Goal: Check status: Check status

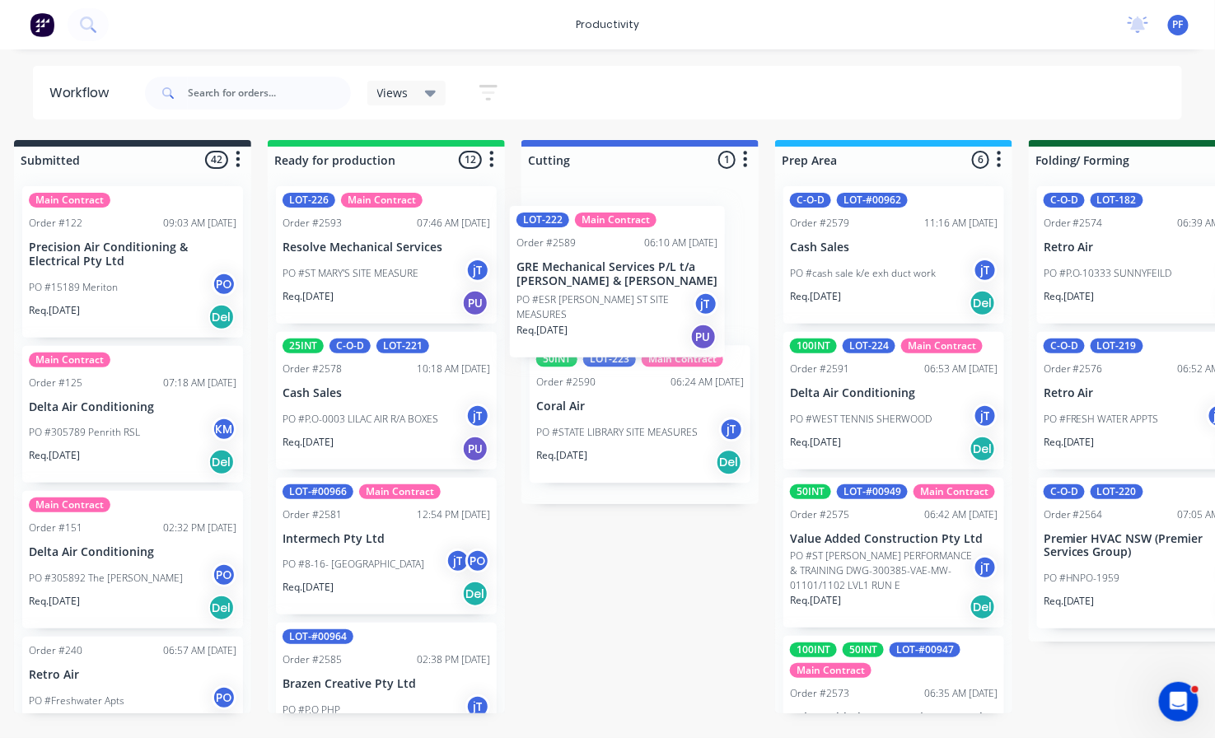
drag, startPoint x: 358, startPoint y: 391, endPoint x: 612, endPoint y: 261, distance: 285.0
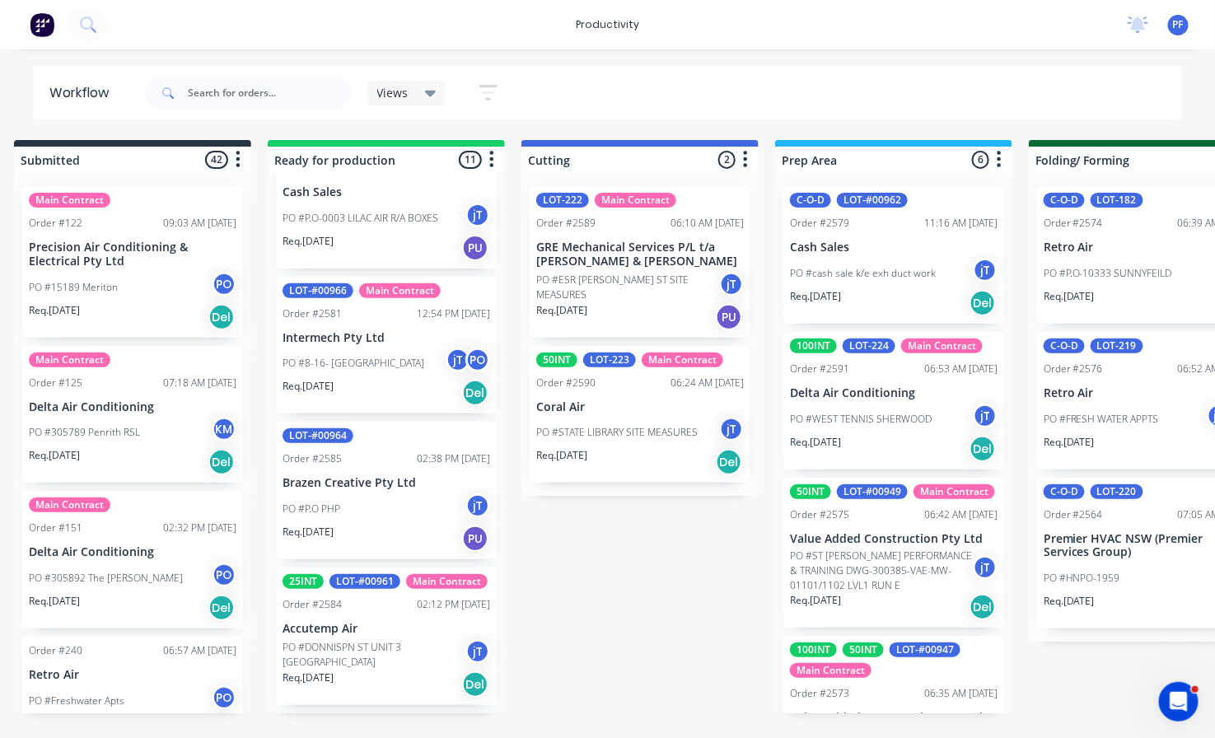
scroll to position [274, 0]
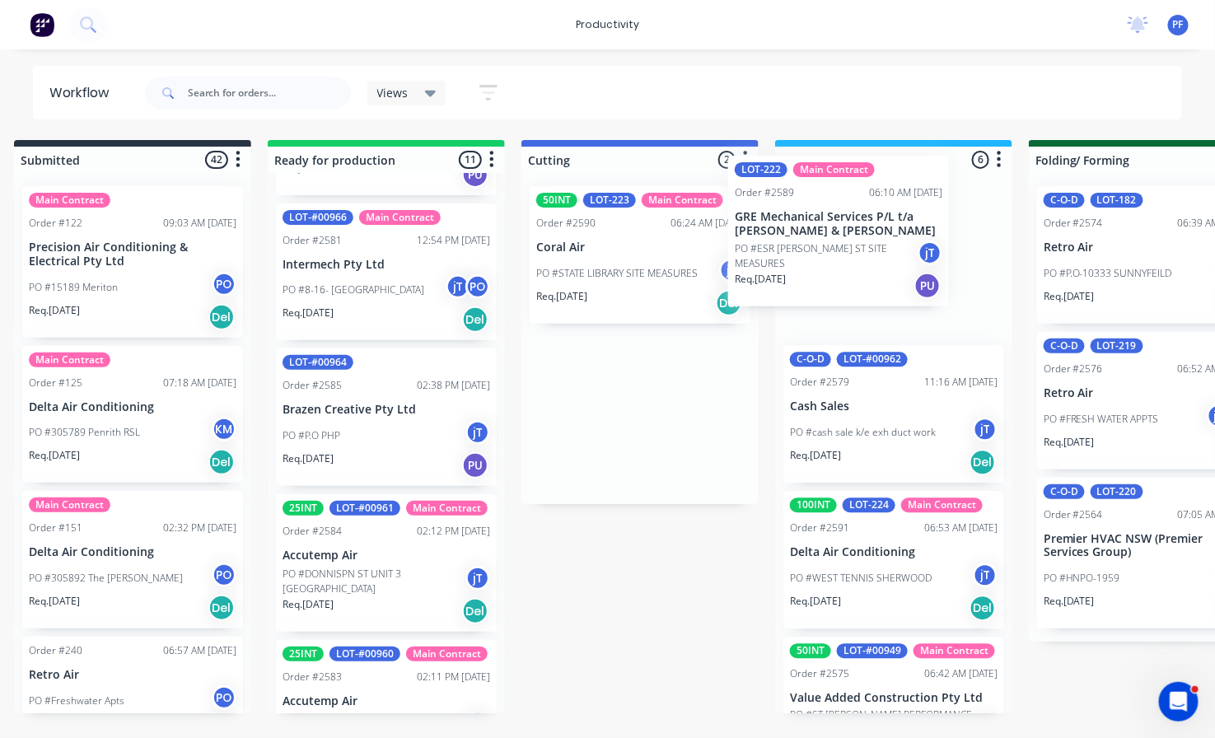
drag, startPoint x: 581, startPoint y: 264, endPoint x: 787, endPoint y: 233, distance: 208.2
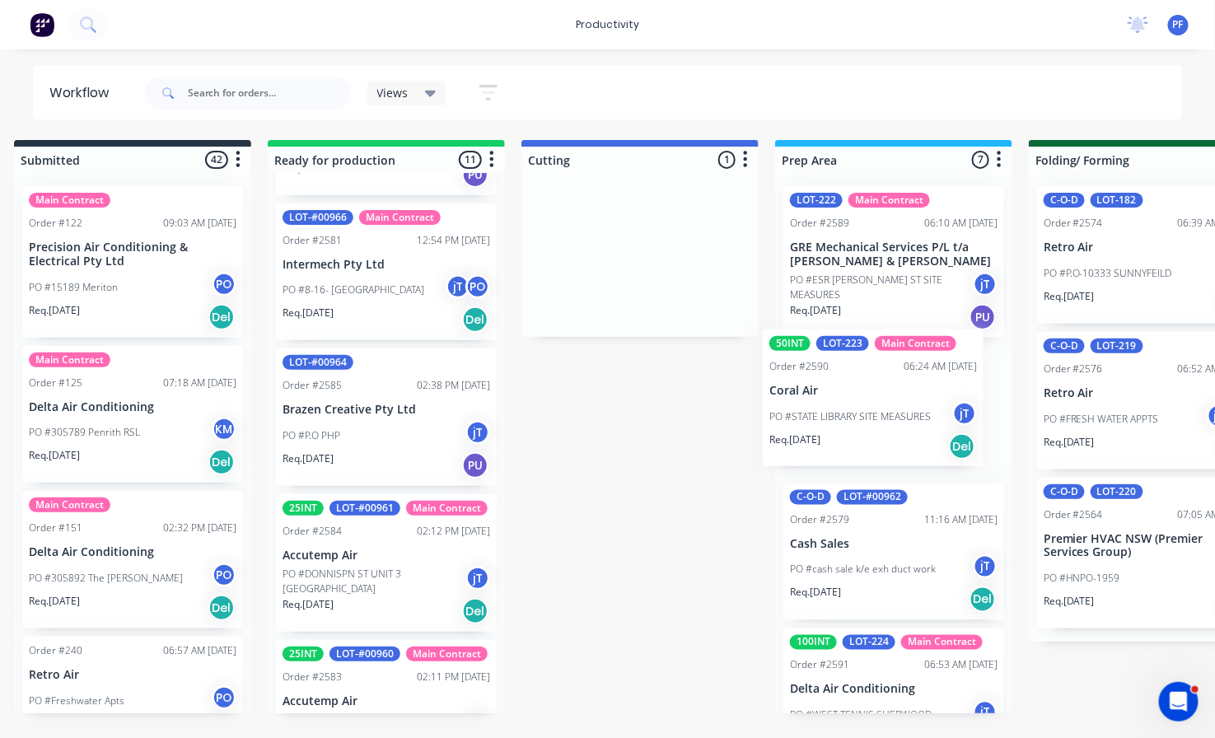
drag, startPoint x: 594, startPoint y: 253, endPoint x: 837, endPoint y: 396, distance: 281.3
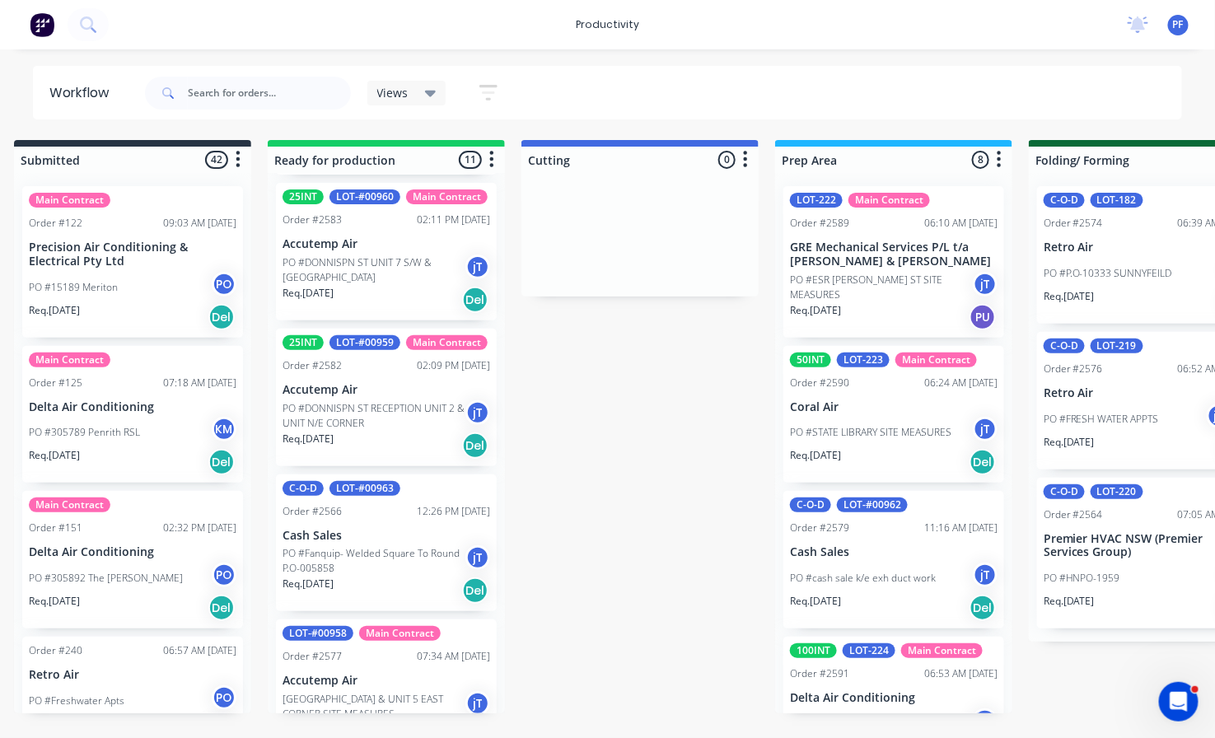
scroll to position [733, 0]
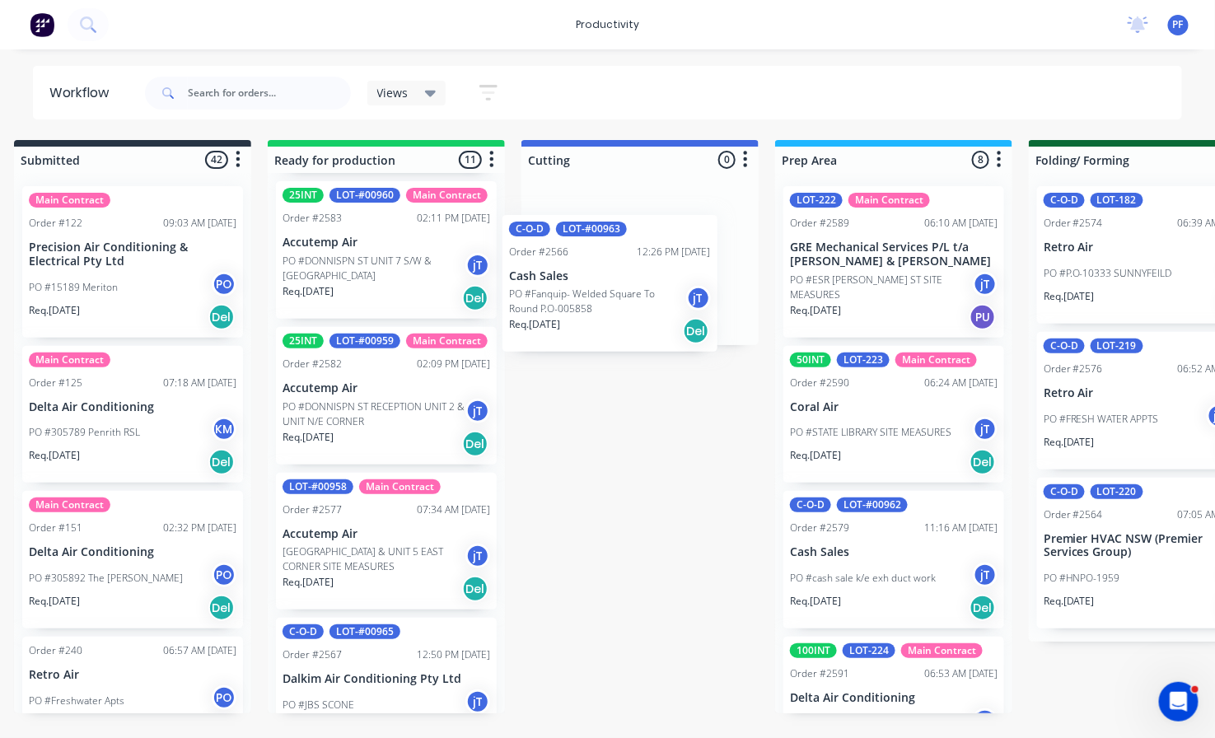
drag, startPoint x: 330, startPoint y: 609, endPoint x: 571, endPoint y: 282, distance: 406.9
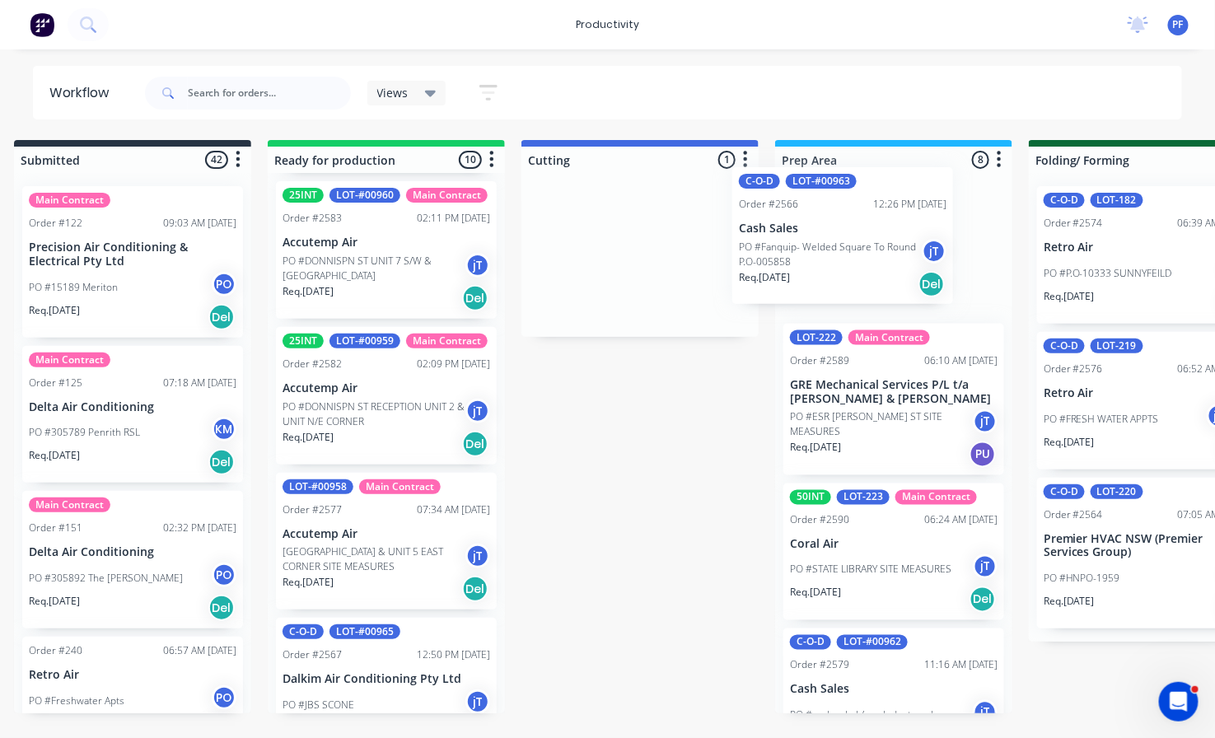
drag, startPoint x: 610, startPoint y: 247, endPoint x: 828, endPoint y: 228, distance: 218.2
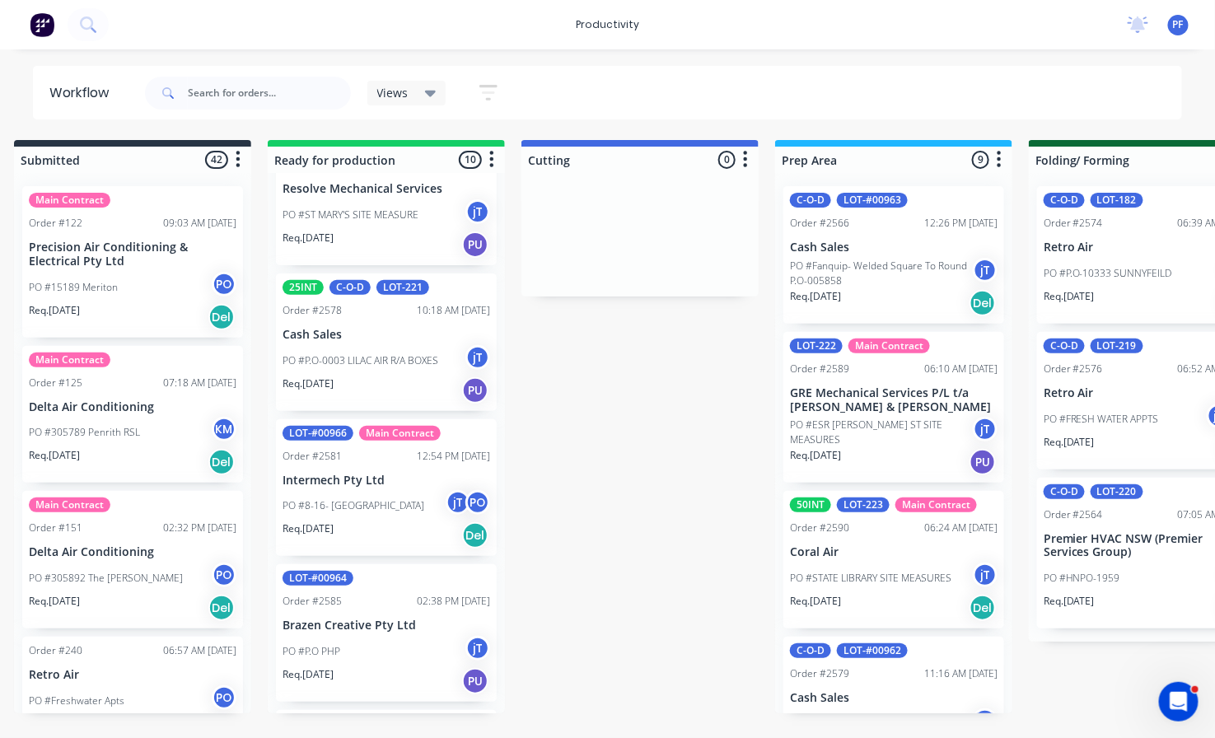
scroll to position [0, 0]
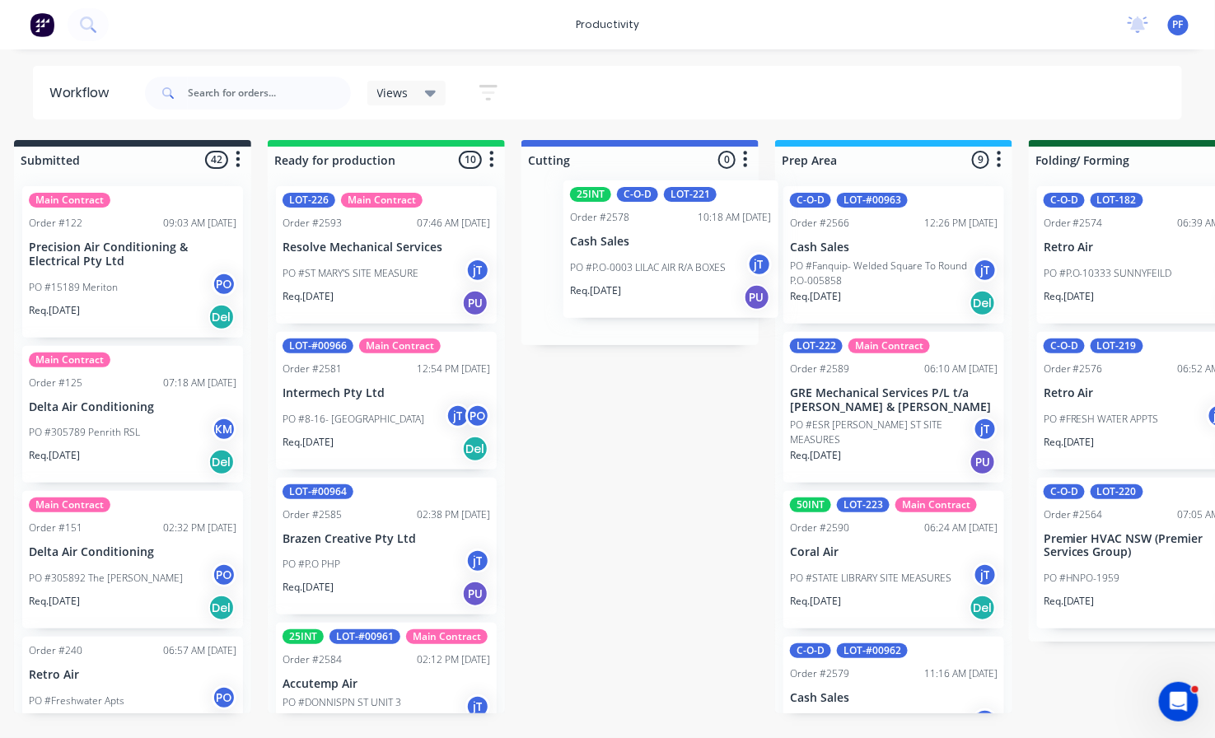
drag, startPoint x: 373, startPoint y: 406, endPoint x: 665, endPoint y: 255, distance: 328.9
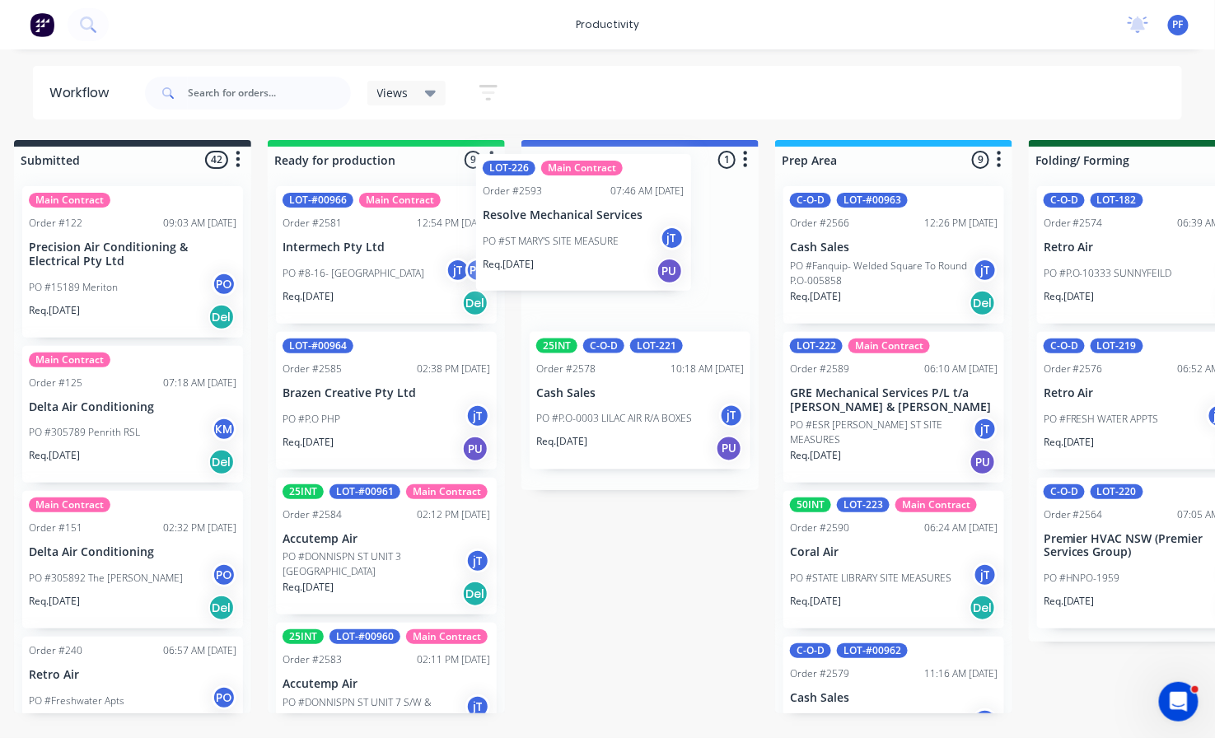
drag, startPoint x: 379, startPoint y: 282, endPoint x: 590, endPoint y: 249, distance: 214.3
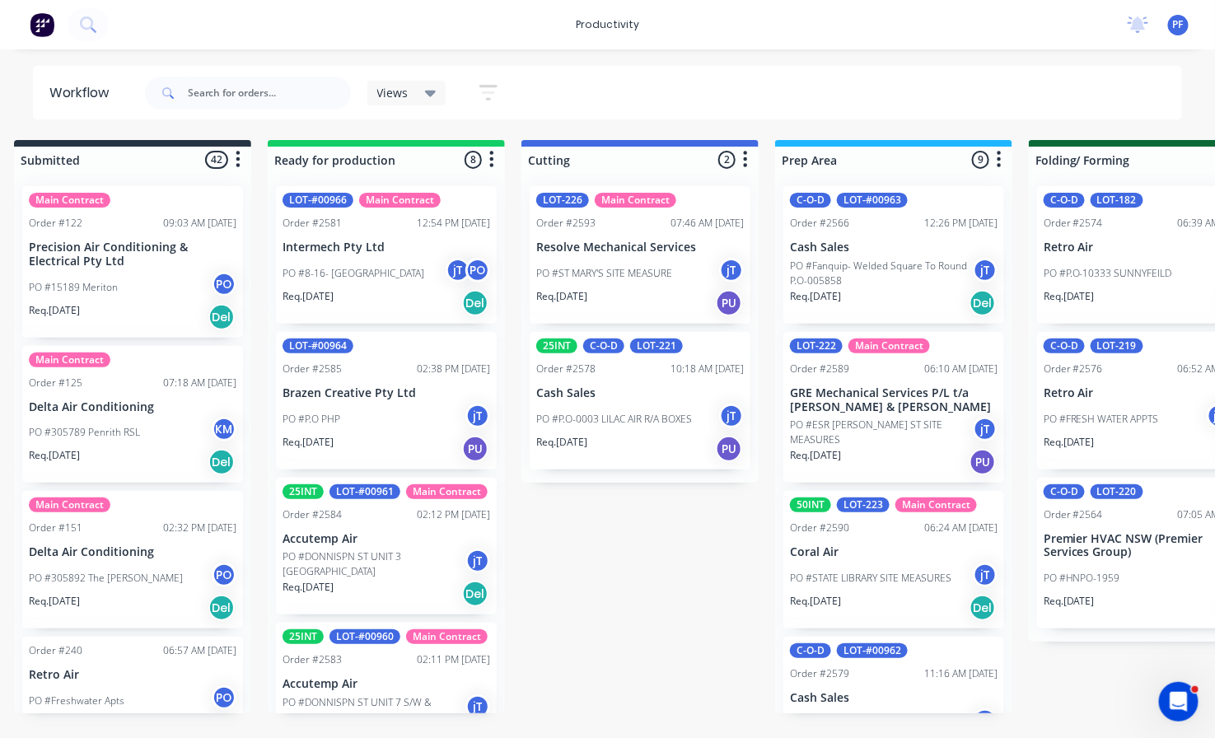
drag, startPoint x: 4, startPoint y: 720, endPoint x: 288, endPoint y: 295, distance: 511.8
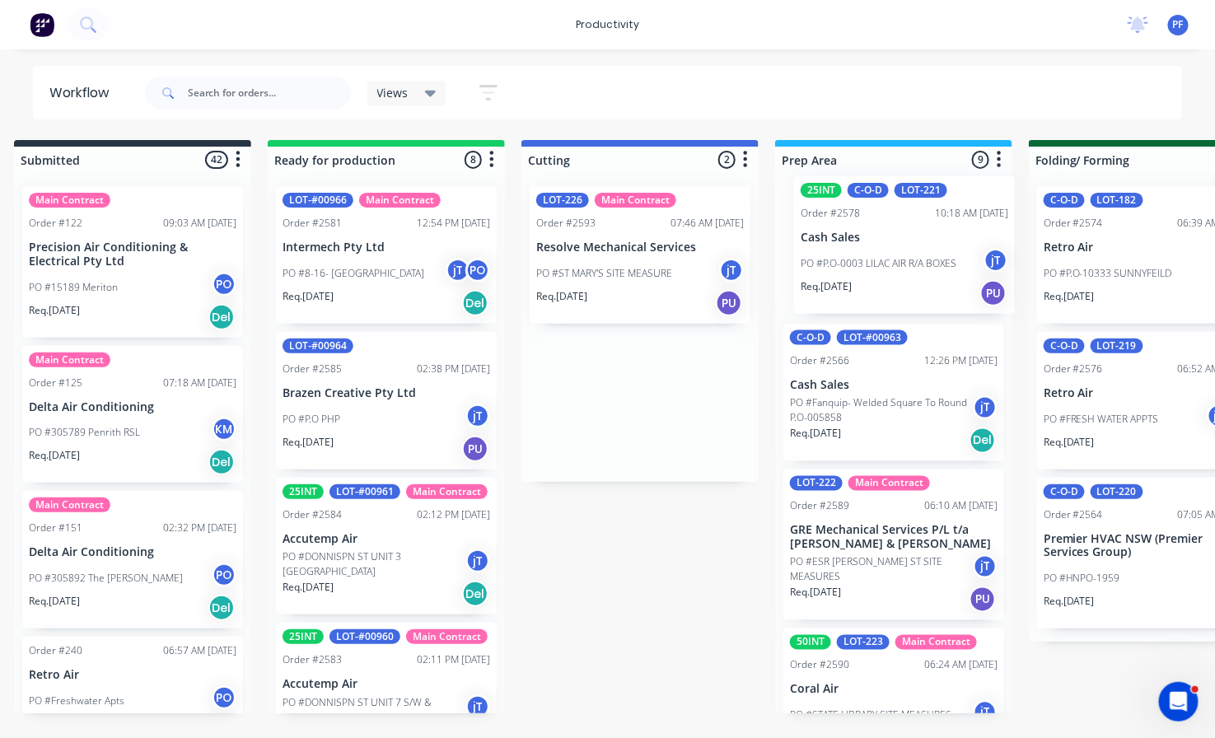
drag, startPoint x: 610, startPoint y: 399, endPoint x: 887, endPoint y: 241, distance: 318.2
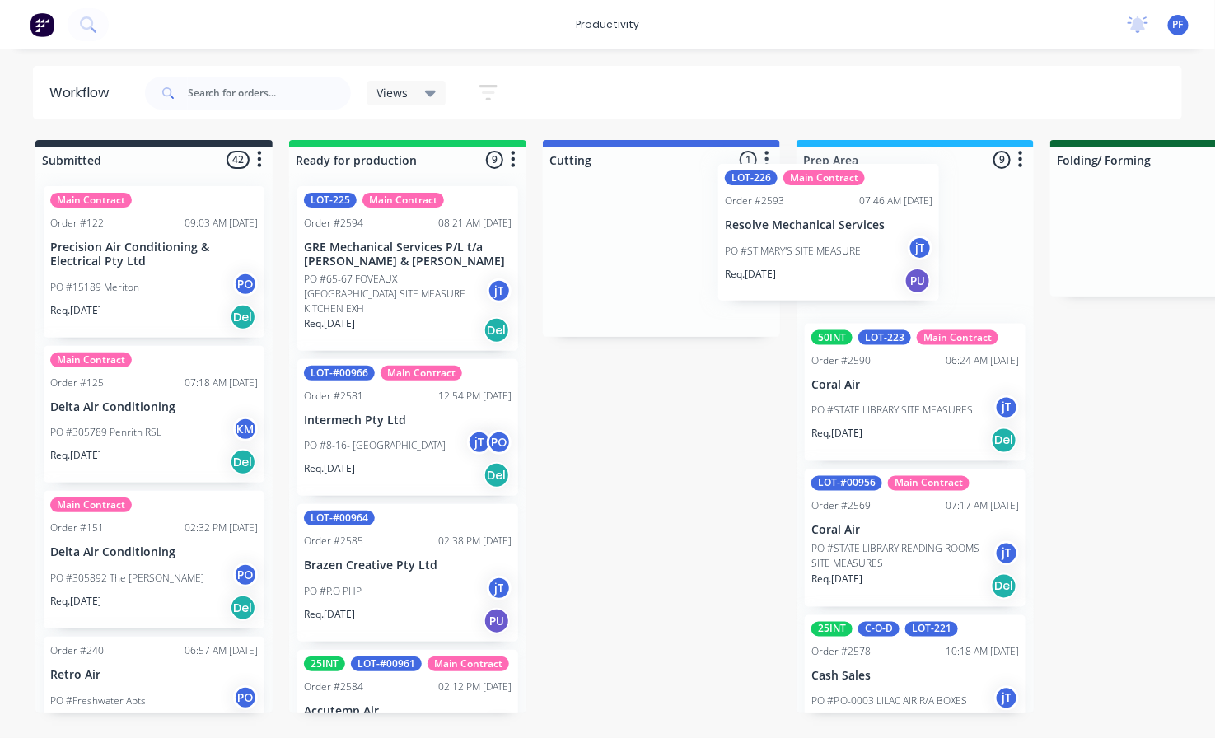
drag, startPoint x: 650, startPoint y: 240, endPoint x: 832, endPoint y: 217, distance: 182.6
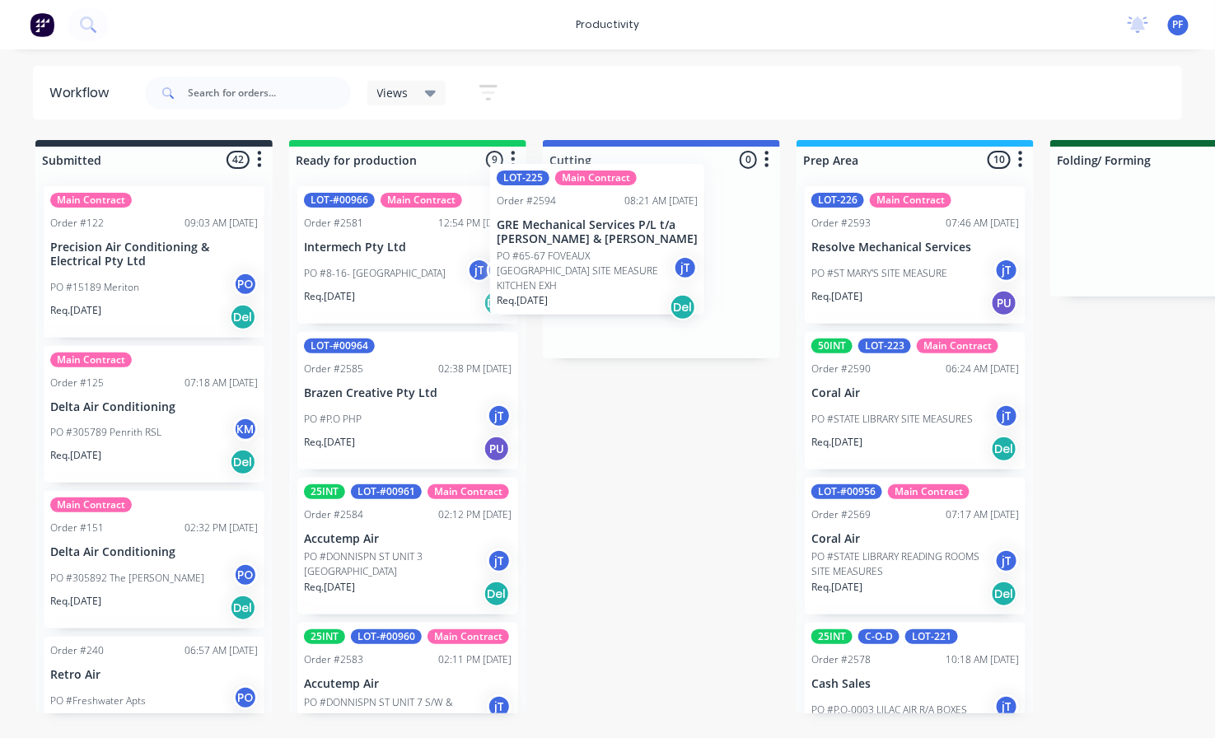
drag, startPoint x: 408, startPoint y: 235, endPoint x: 605, endPoint y: 212, distance: 198.1
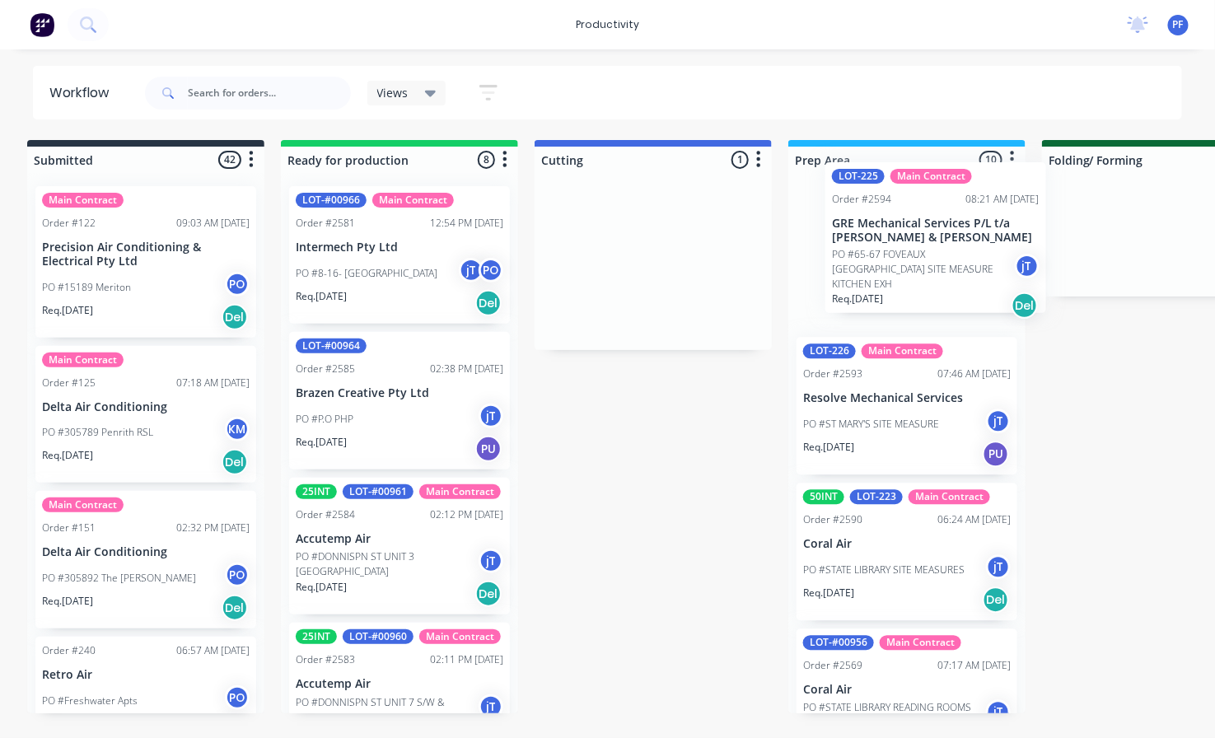
scroll to position [0, 15]
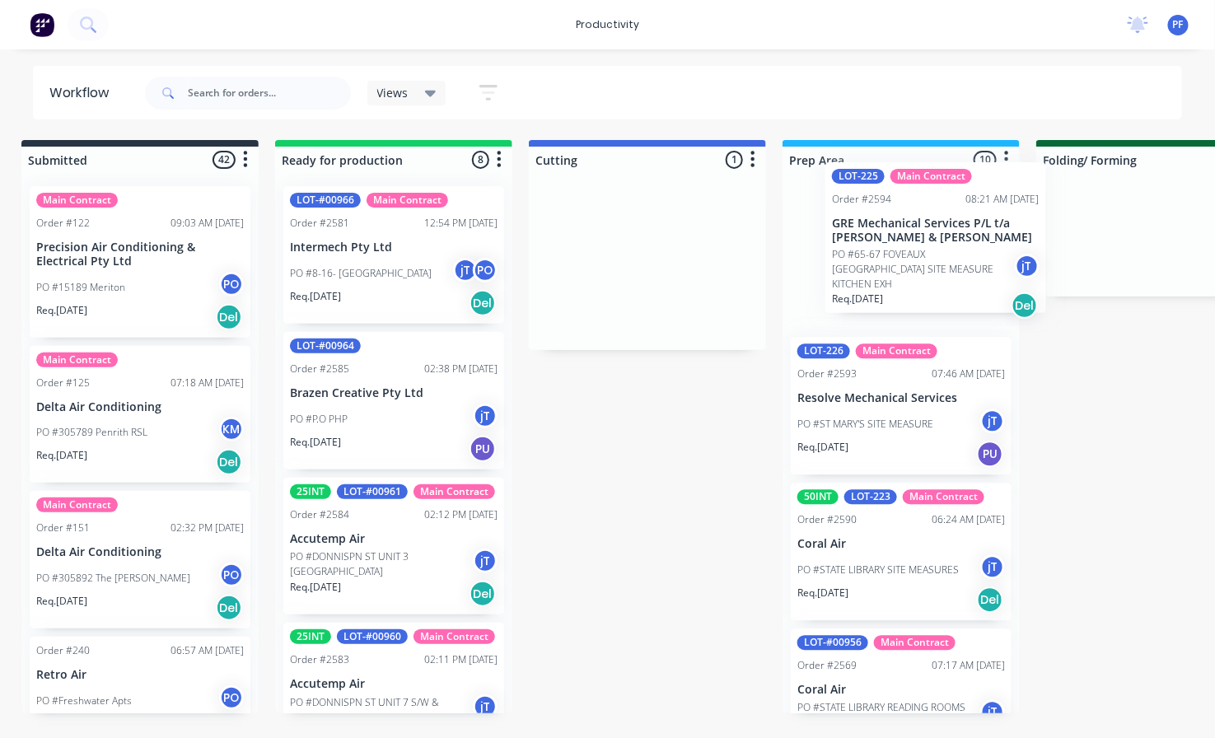
drag, startPoint x: 644, startPoint y: 272, endPoint x: 925, endPoint y: 248, distance: 281.8
